Goal: Navigation & Orientation: Find specific page/section

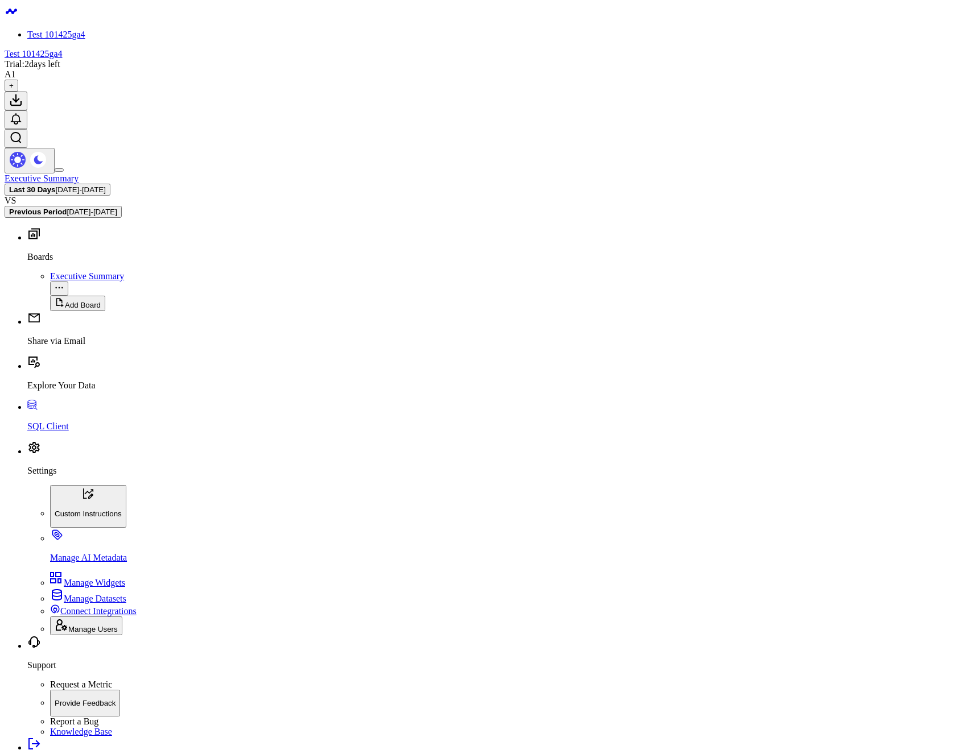
click at [34, 391] on p "Explore Your Data" at bounding box center [497, 386] width 941 height 10
